Goal: Navigation & Orientation: Find specific page/section

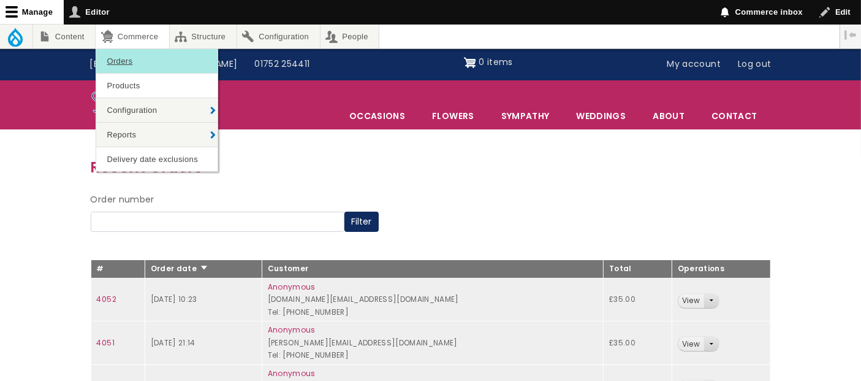
click at [138, 53] on link "Orders" at bounding box center [156, 61] width 121 height 24
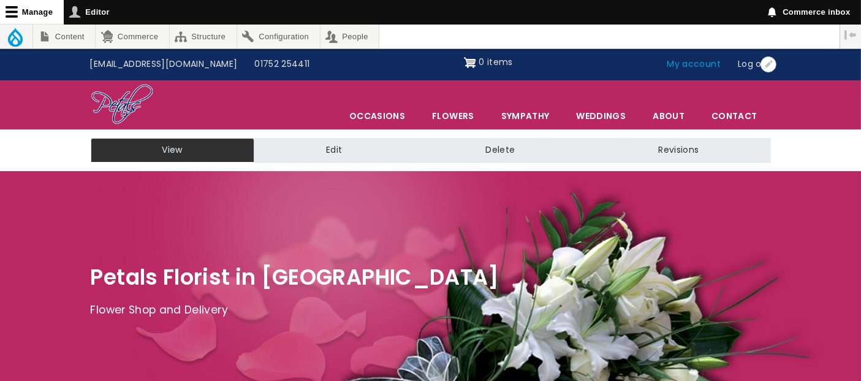
click at [704, 66] on link "My account" at bounding box center [694, 64] width 71 height 23
